Goal: Check status: Check status

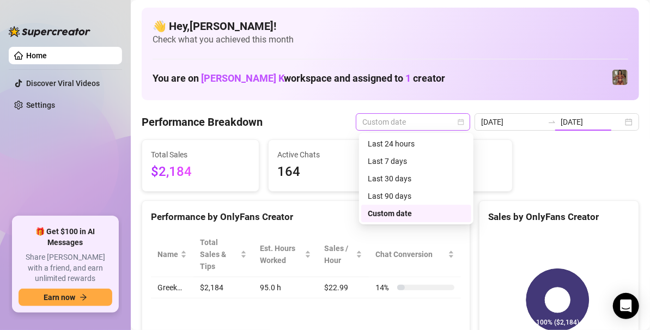
click at [437, 122] on span "Custom date" at bounding box center [412, 122] width 101 height 16
click at [406, 141] on div "Last 24 hours" at bounding box center [416, 144] width 97 height 12
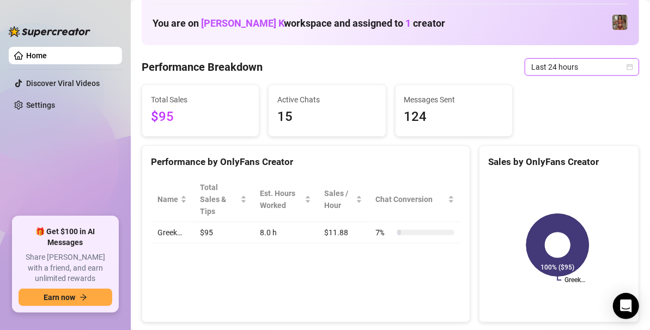
scroll to position [72, 0]
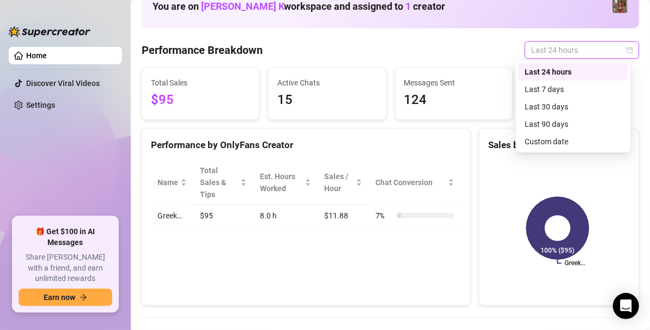
click at [609, 50] on span "Last 24 hours" at bounding box center [581, 50] width 101 height 16
click at [543, 138] on div "Custom date" at bounding box center [573, 142] width 97 height 12
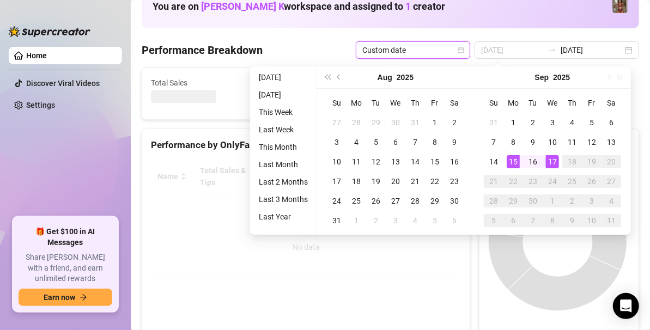
click at [508, 159] on div "15" at bounding box center [513, 161] width 13 height 13
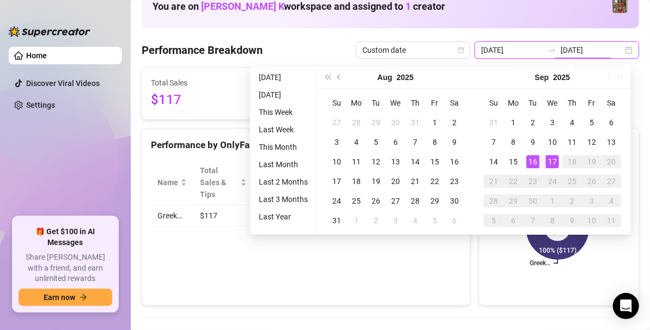
type input "[DATE]"
click at [510, 166] on div "15" at bounding box center [513, 161] width 13 height 13
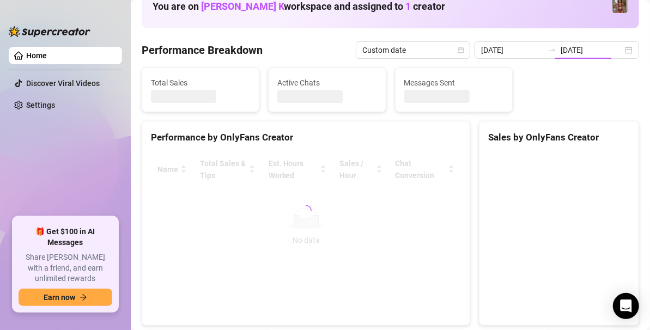
type input "[DATE]"
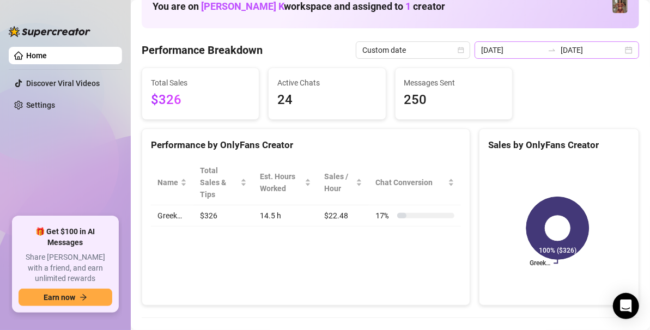
click at [623, 51] on div "[DATE] [DATE]" at bounding box center [556, 49] width 165 height 17
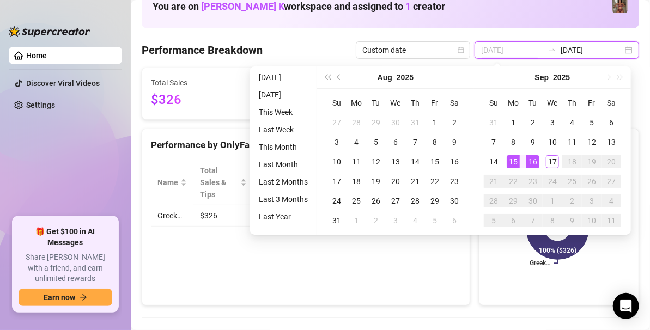
type input "[DATE]"
click at [513, 166] on div "15" at bounding box center [513, 161] width 13 height 13
type input "[DATE]"
click at [547, 160] on div "17" at bounding box center [552, 161] width 13 height 13
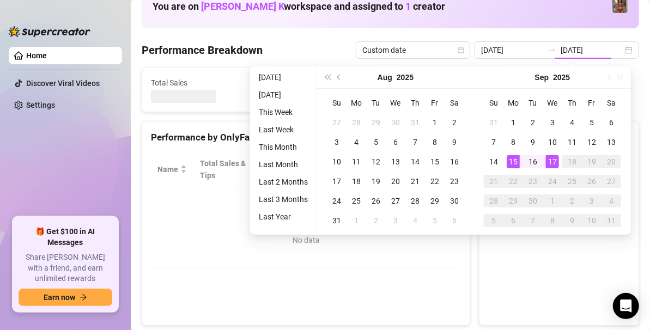
type input "[DATE]"
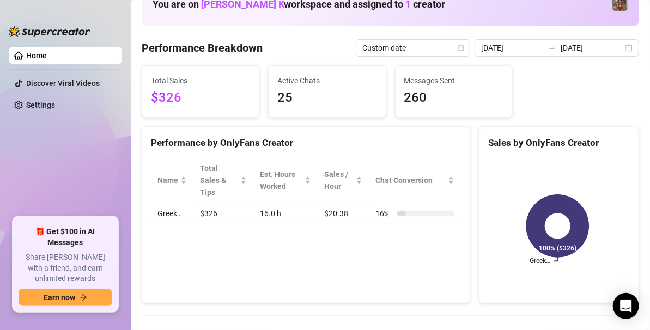
scroll to position [72, 0]
